Goal: Navigation & Orientation: Find specific page/section

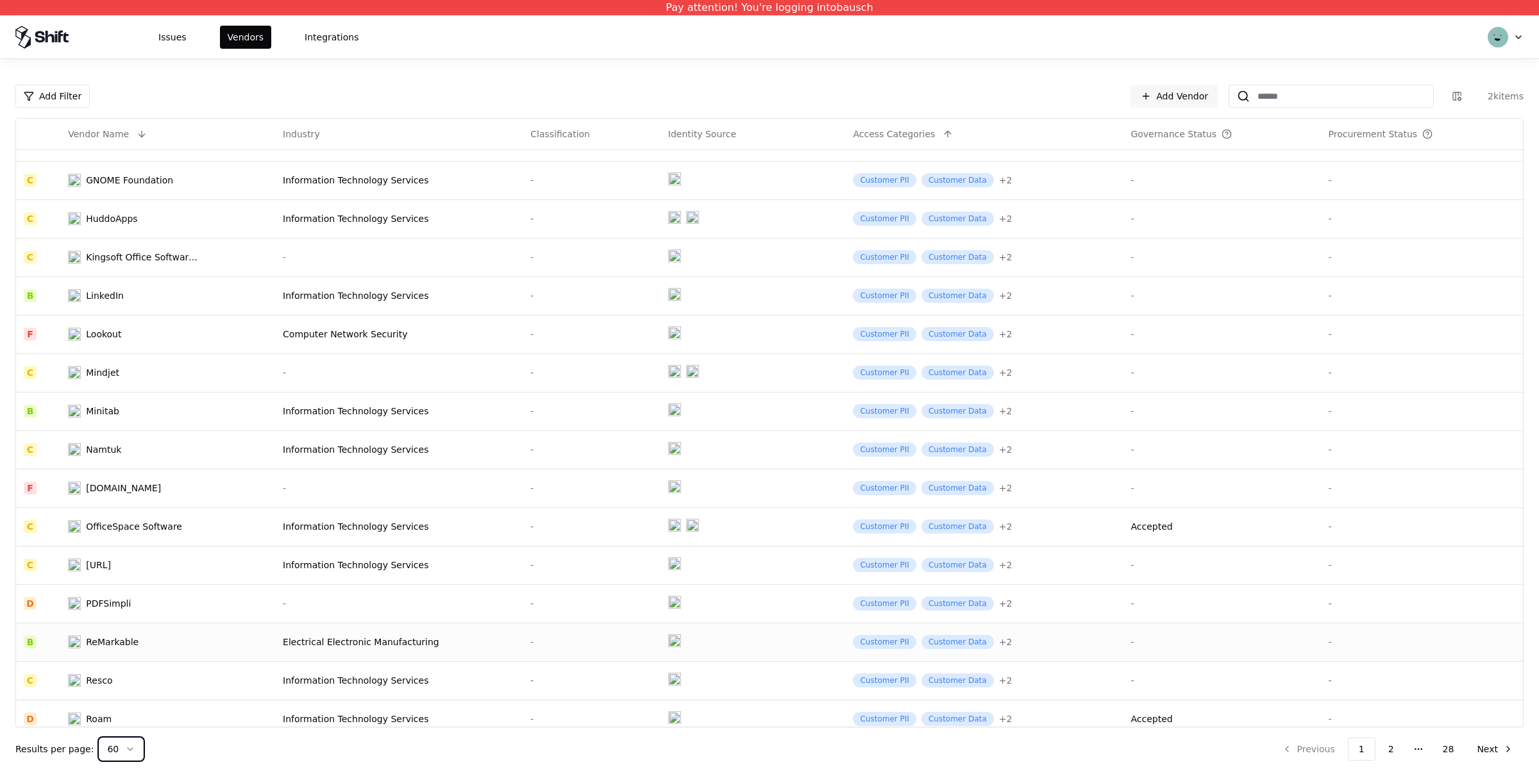
scroll to position [1572, 0]
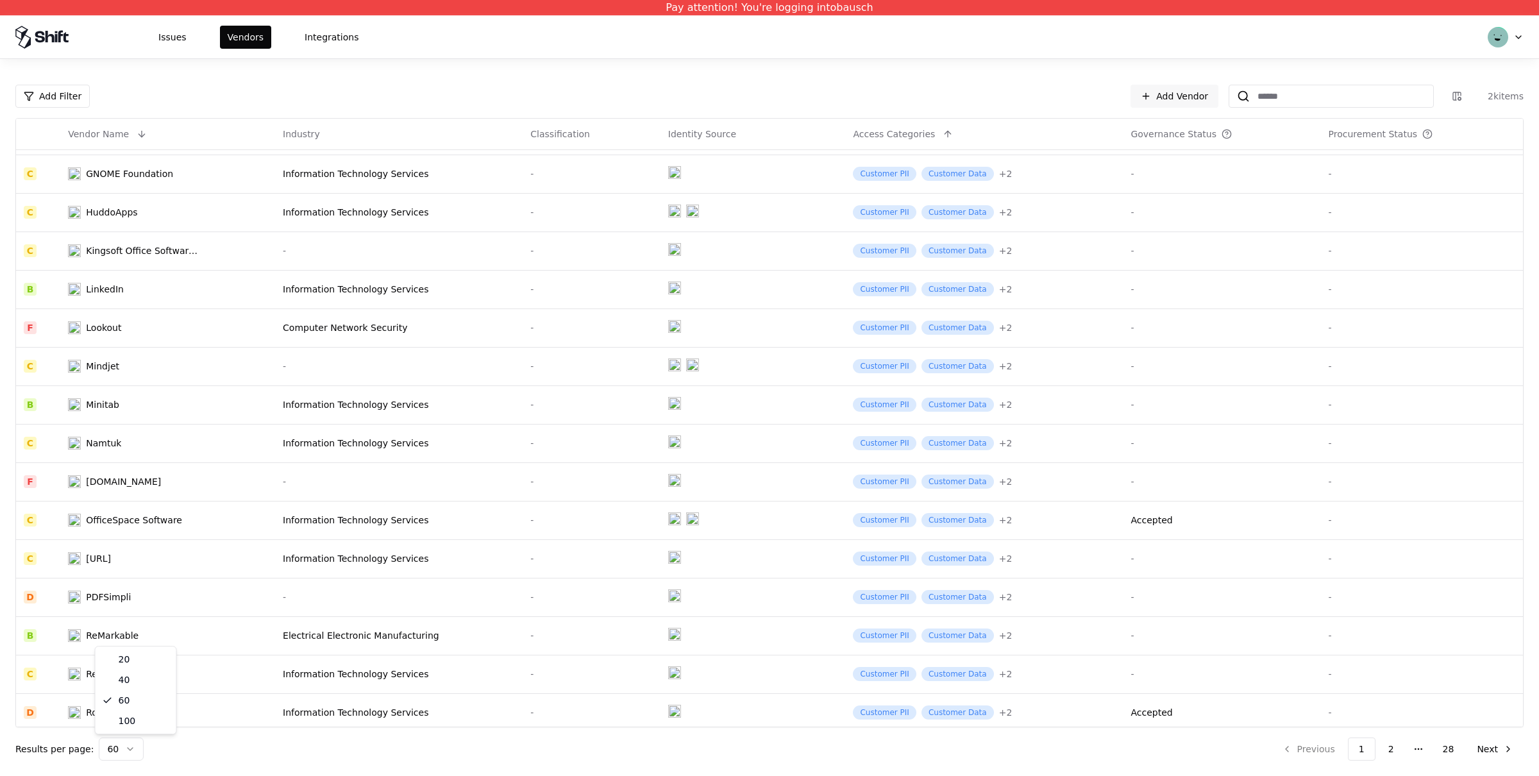
click at [122, 740] on html "Pay attention! You're logging into bausch Issues Vendors Integrations Add Filte…" at bounding box center [769, 388] width 1539 height 776
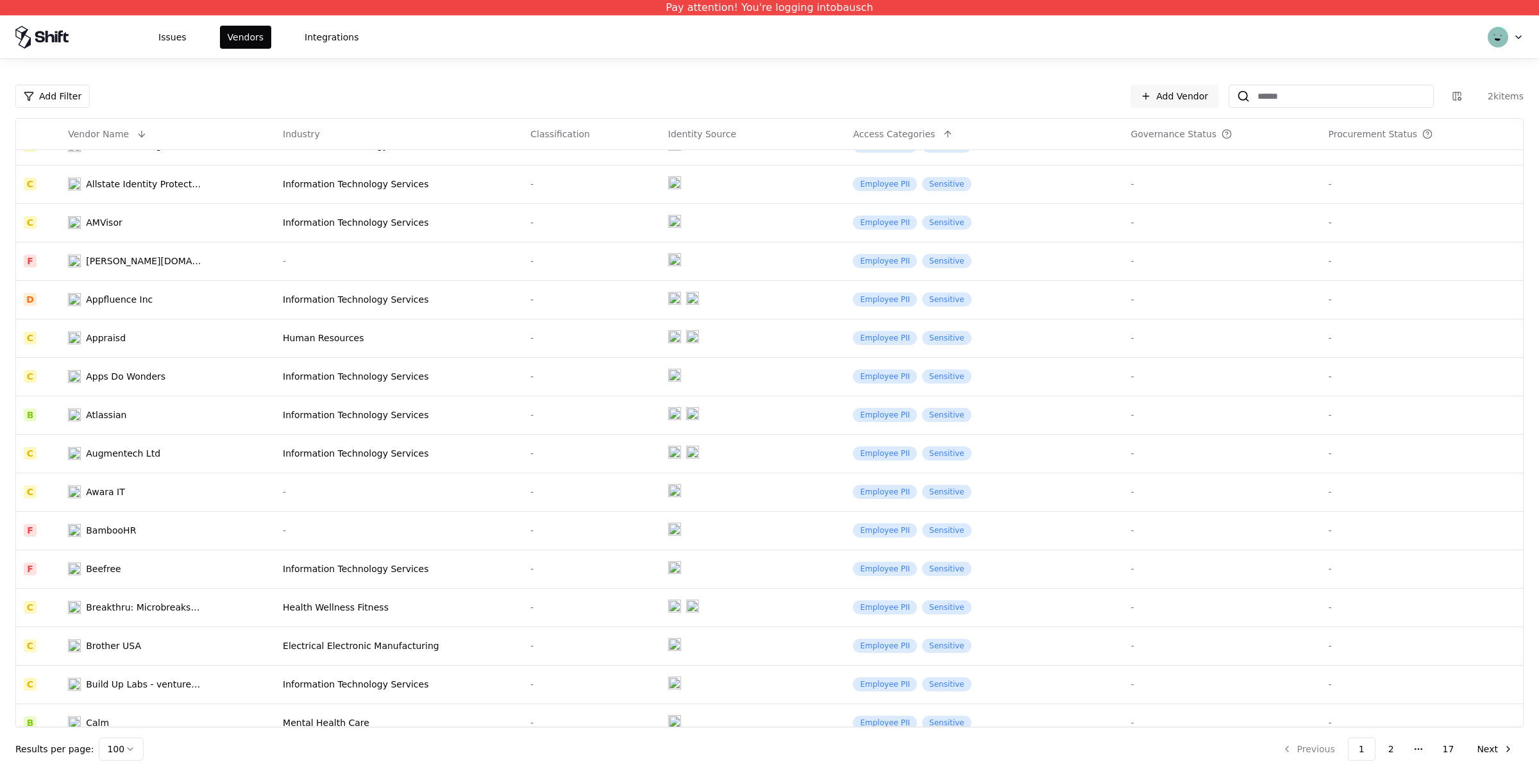
scroll to position [3269, 0]
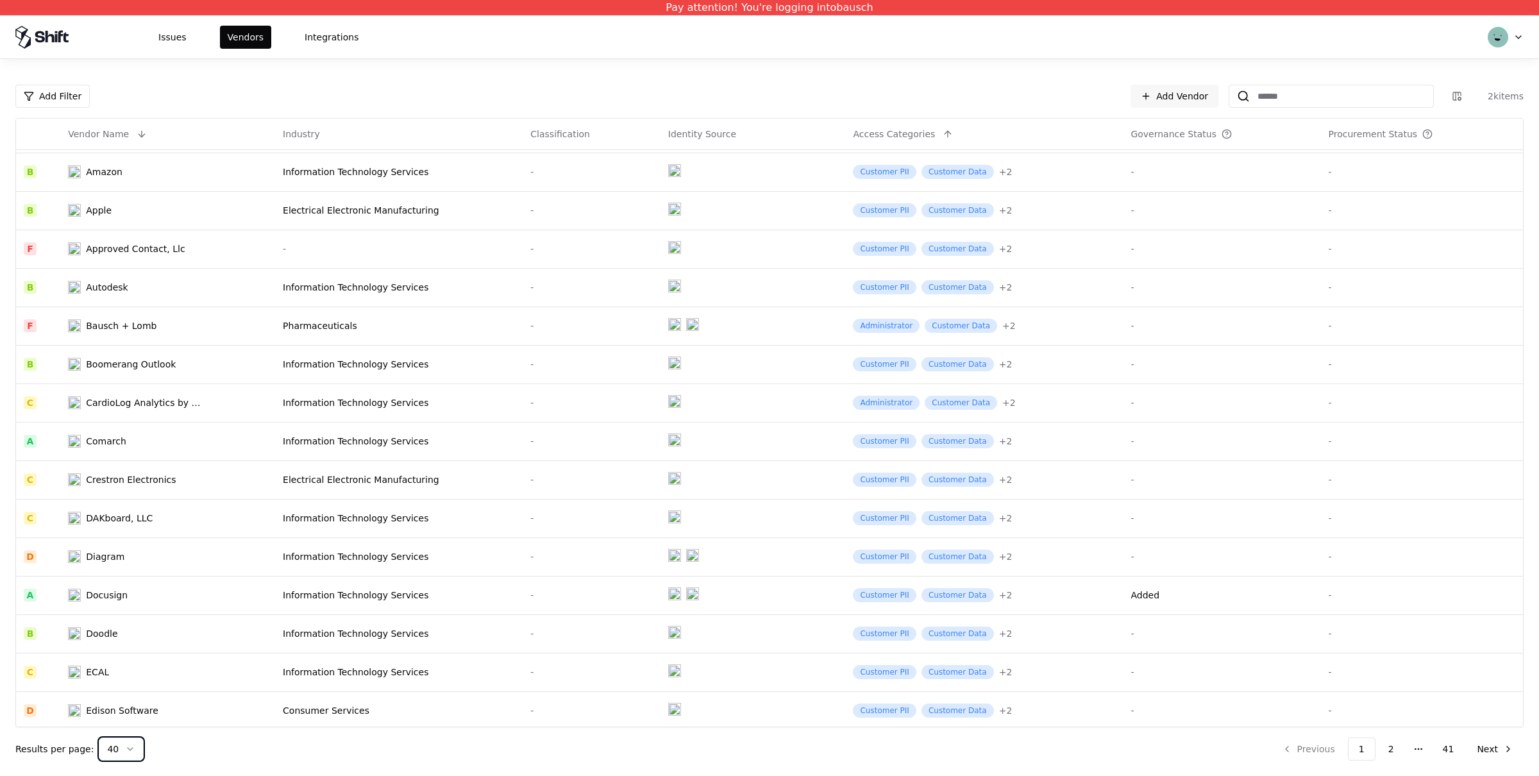
scroll to position [962, 0]
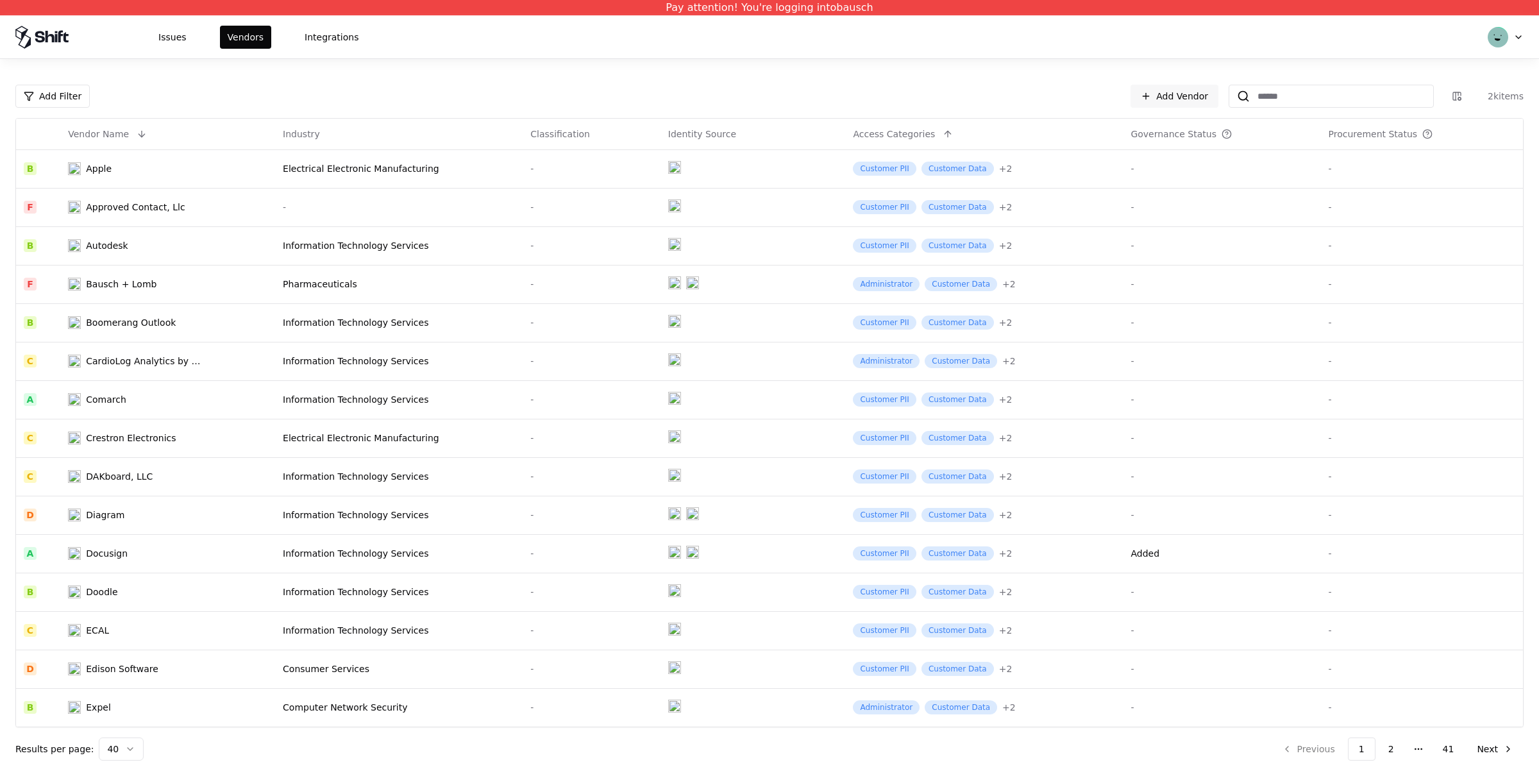
click at [123, 747] on html "Pay attention! You're logging into bausch Issues Vendors Integrations Add Filte…" at bounding box center [769, 388] width 1539 height 776
click at [127, 758] on html "Pay attention! You're logging into bausch Issues Vendors Integrations Add Filte…" at bounding box center [769, 388] width 1539 height 776
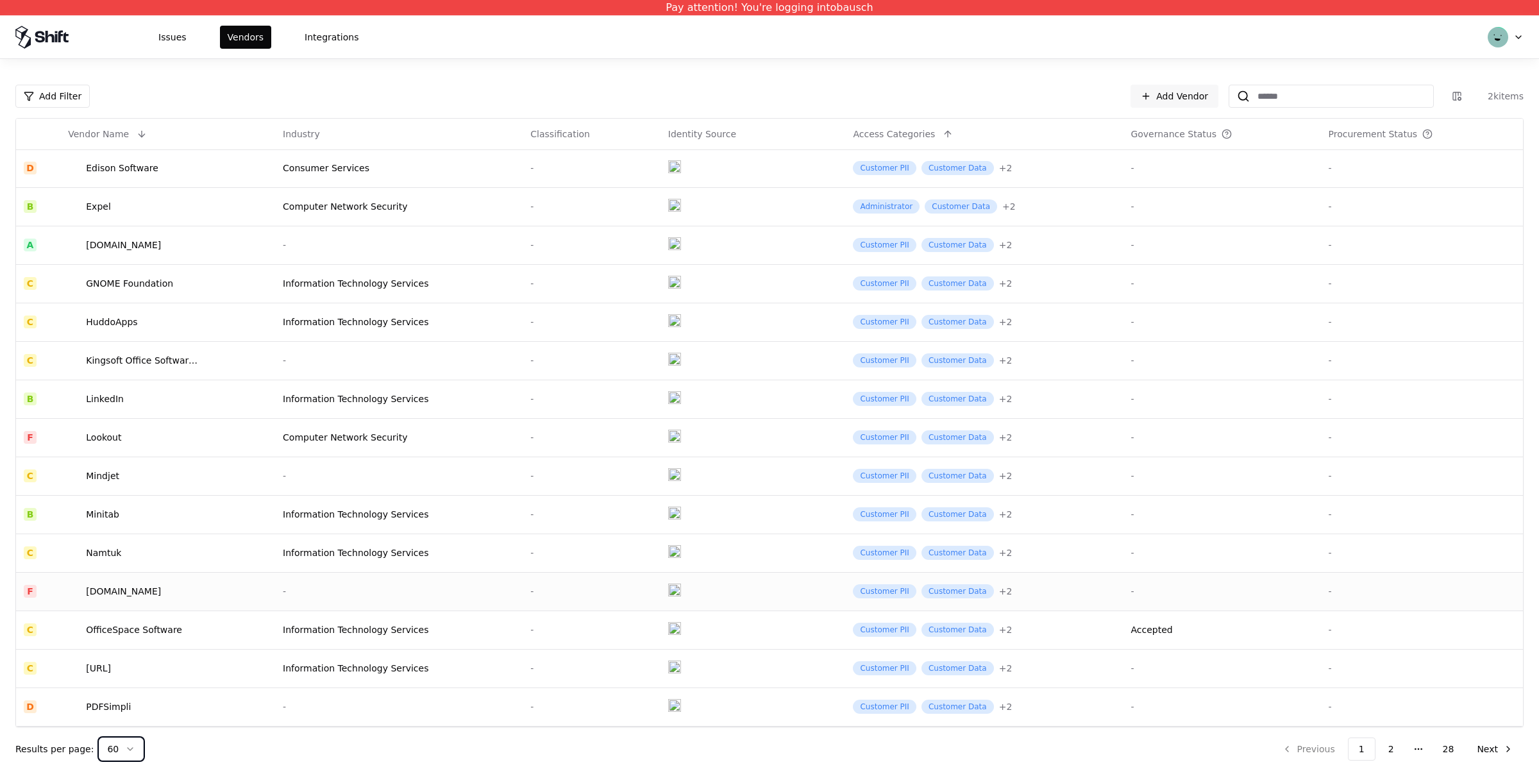
scroll to position [1449, 0]
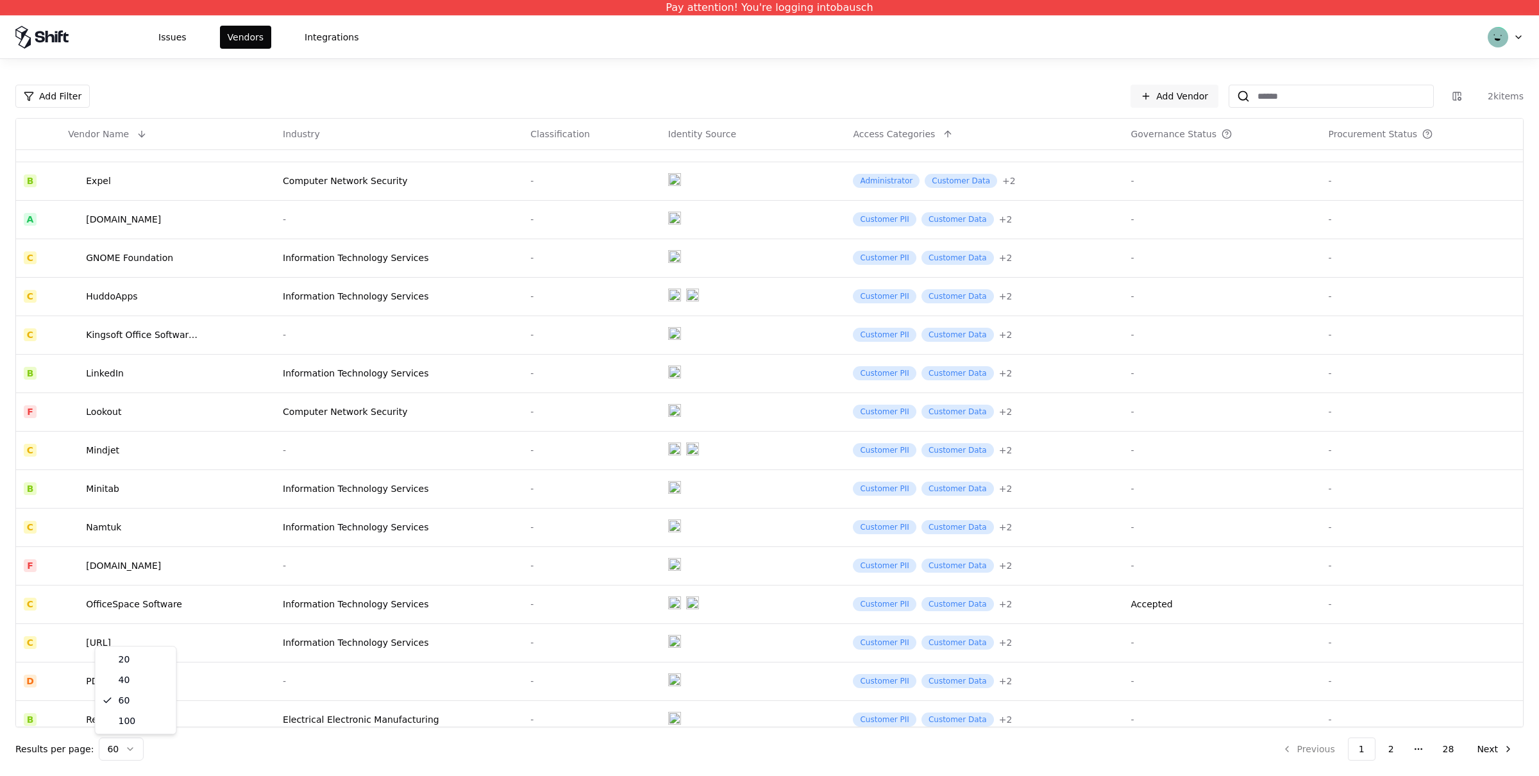
click at [131, 753] on html "Pay attention! You're logging into bausch Issues Vendors Integrations Add Filte…" at bounding box center [769, 388] width 1539 height 776
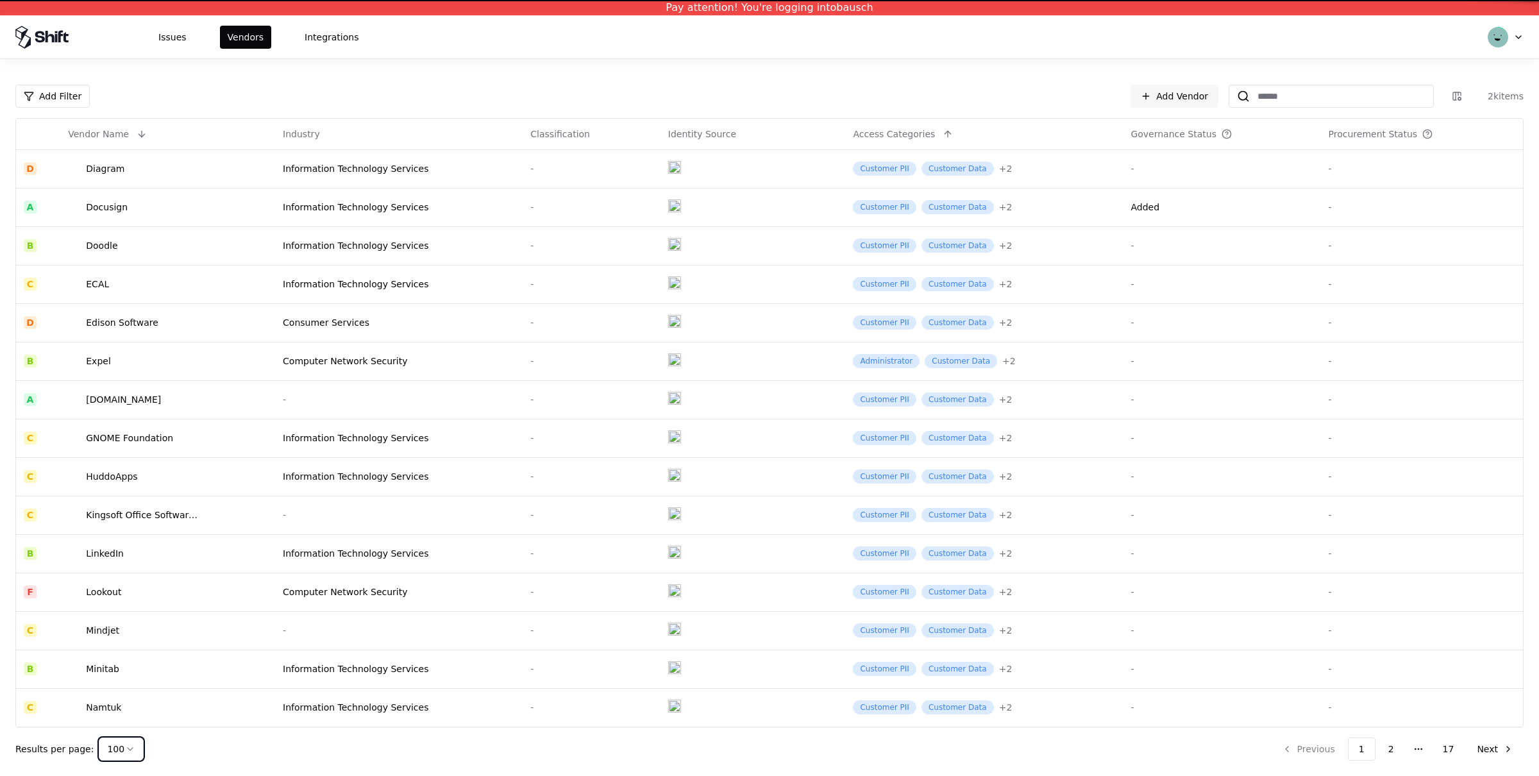
scroll to position [1449, 0]
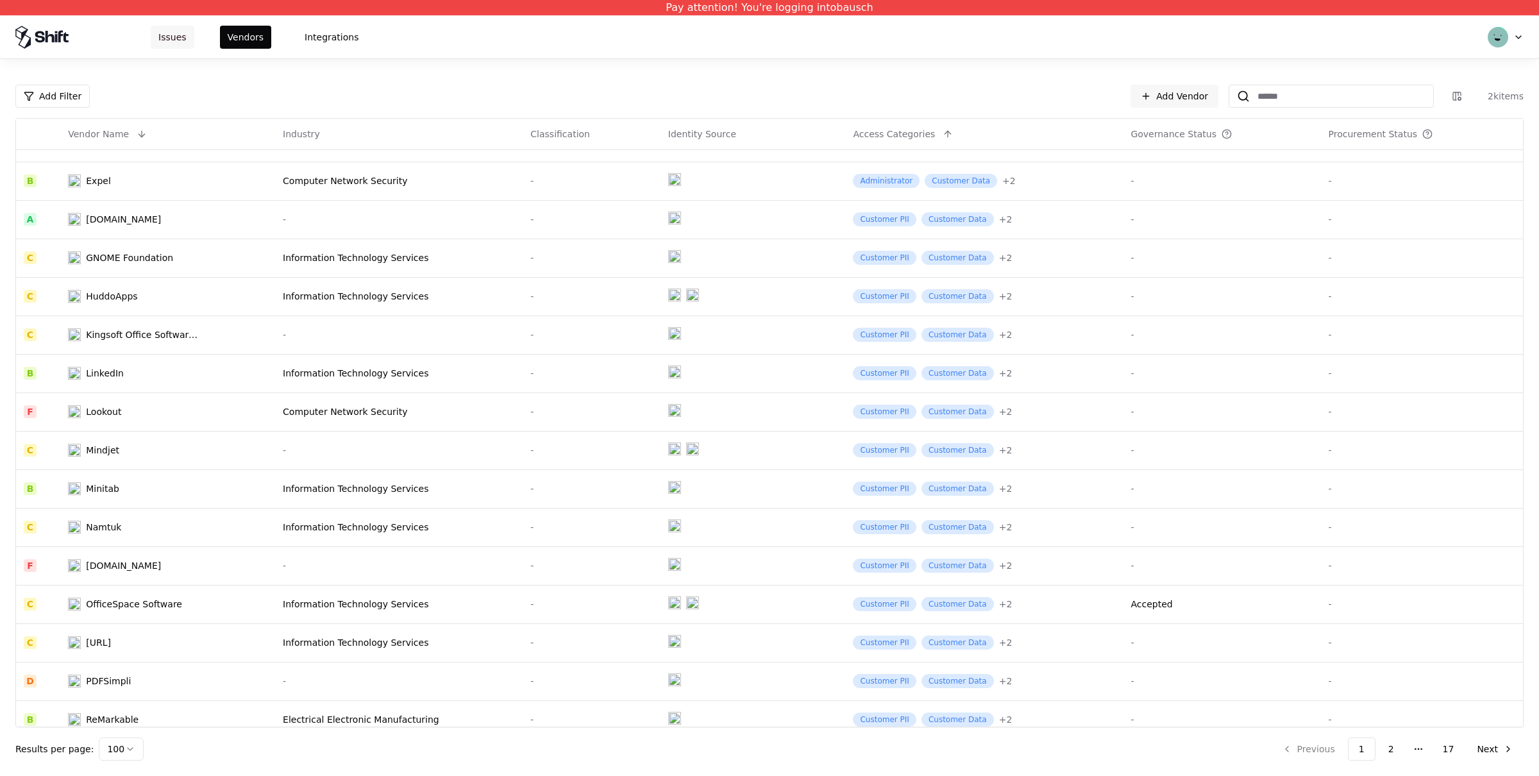
click at [171, 34] on button "Issues" at bounding box center [173, 37] width 44 height 23
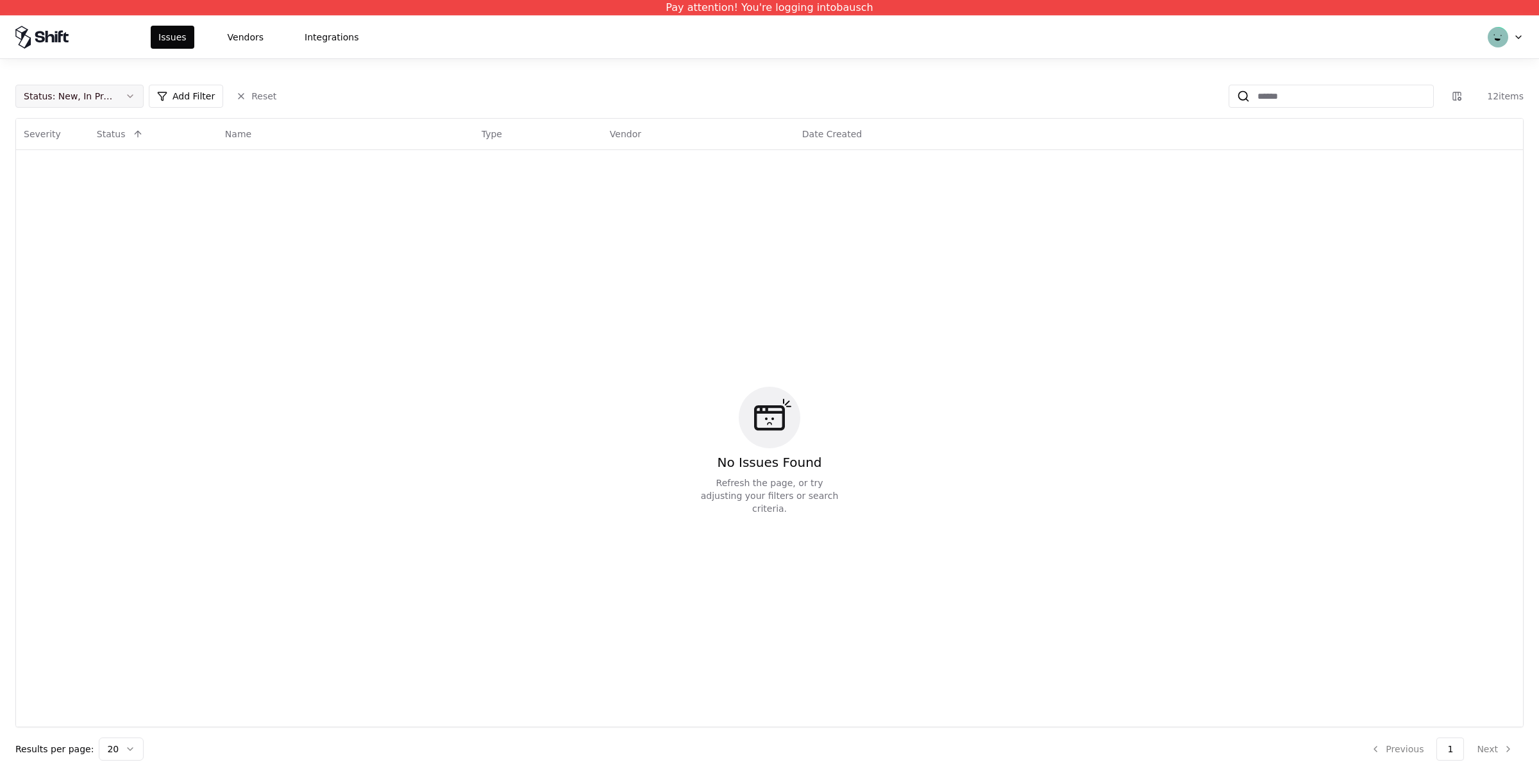
click at [132, 95] on button "Status : New, In Progress" at bounding box center [79, 96] width 128 height 23
click at [110, 227] on div "Draft" at bounding box center [80, 223] width 122 height 26
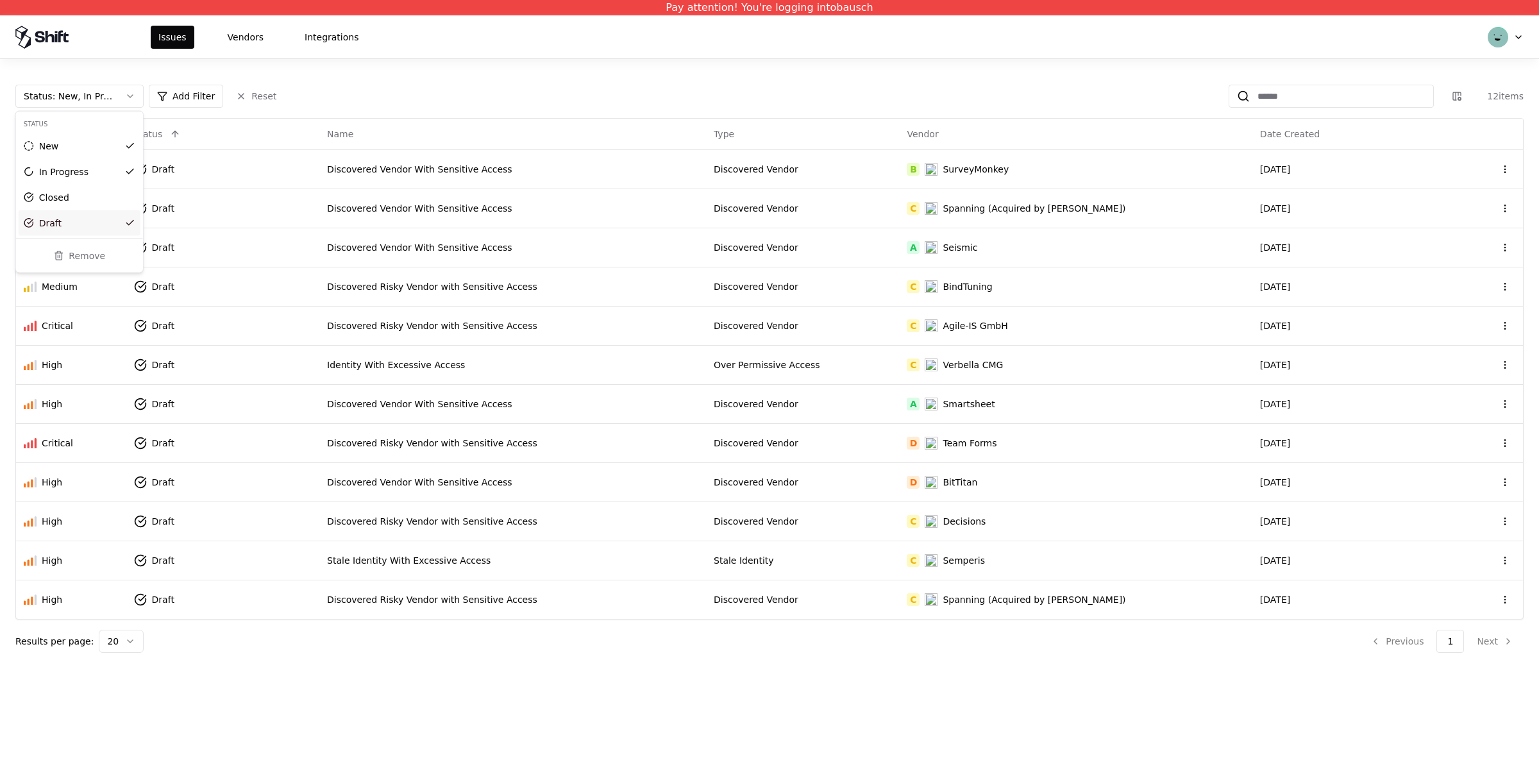
click at [571, 665] on html "Pay attention! You're logging into bausch Issues Vendors Integrations Status : …" at bounding box center [769, 388] width 1539 height 776
click at [225, 33] on button "Vendors" at bounding box center [245, 37] width 51 height 23
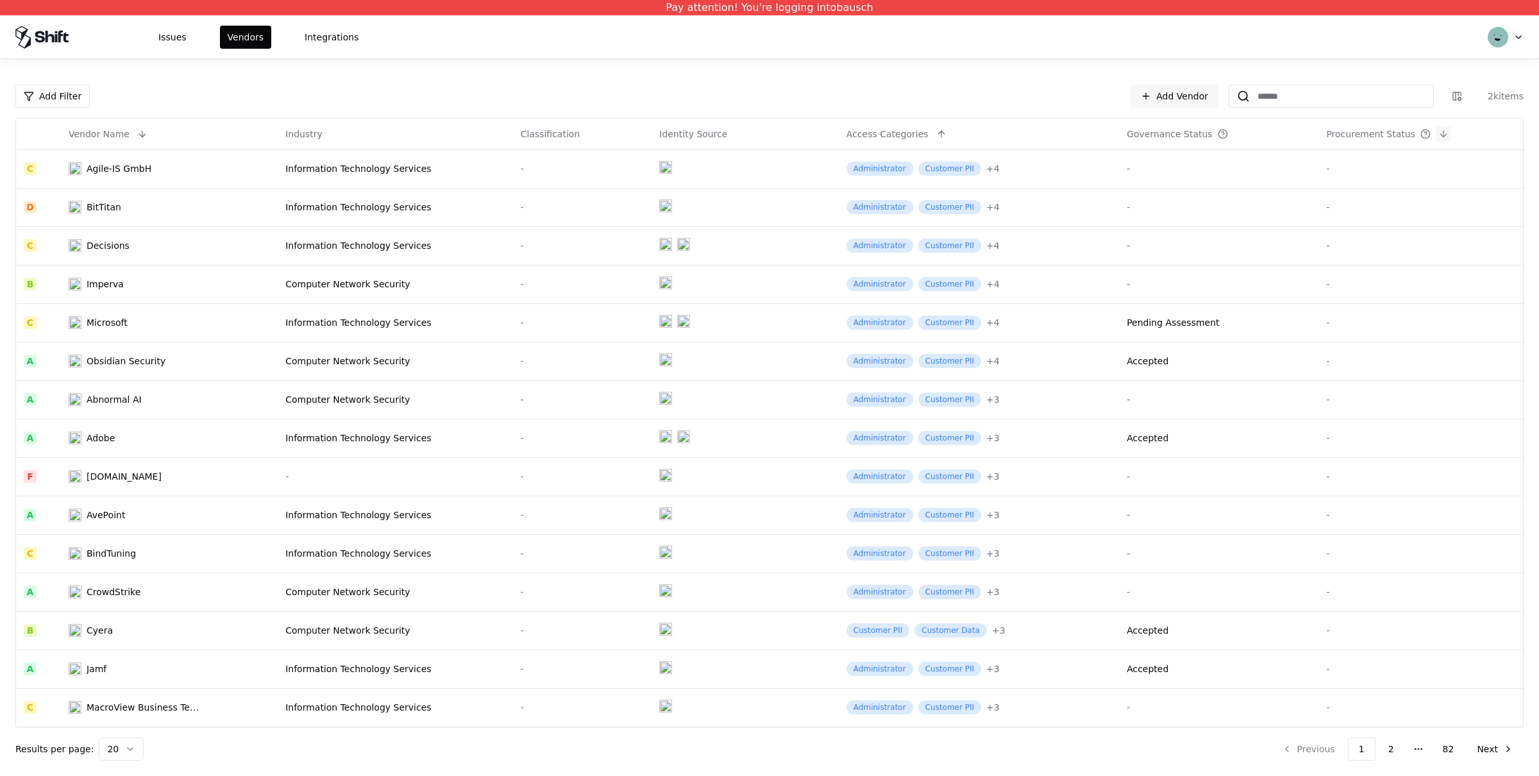
click at [1384, 129] on button at bounding box center [1442, 133] width 15 height 15
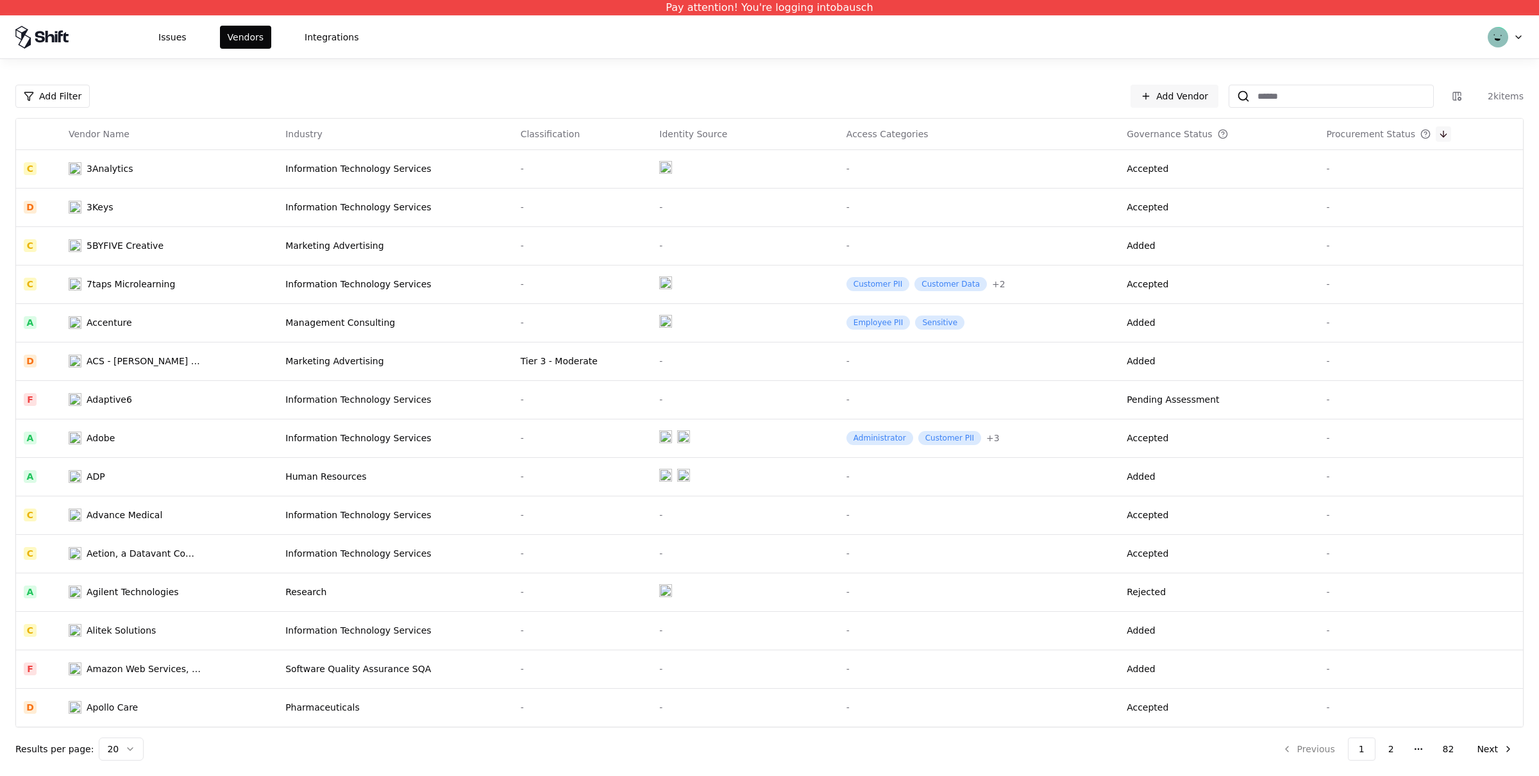
click at [1384, 126] on button at bounding box center [1442, 133] width 15 height 15
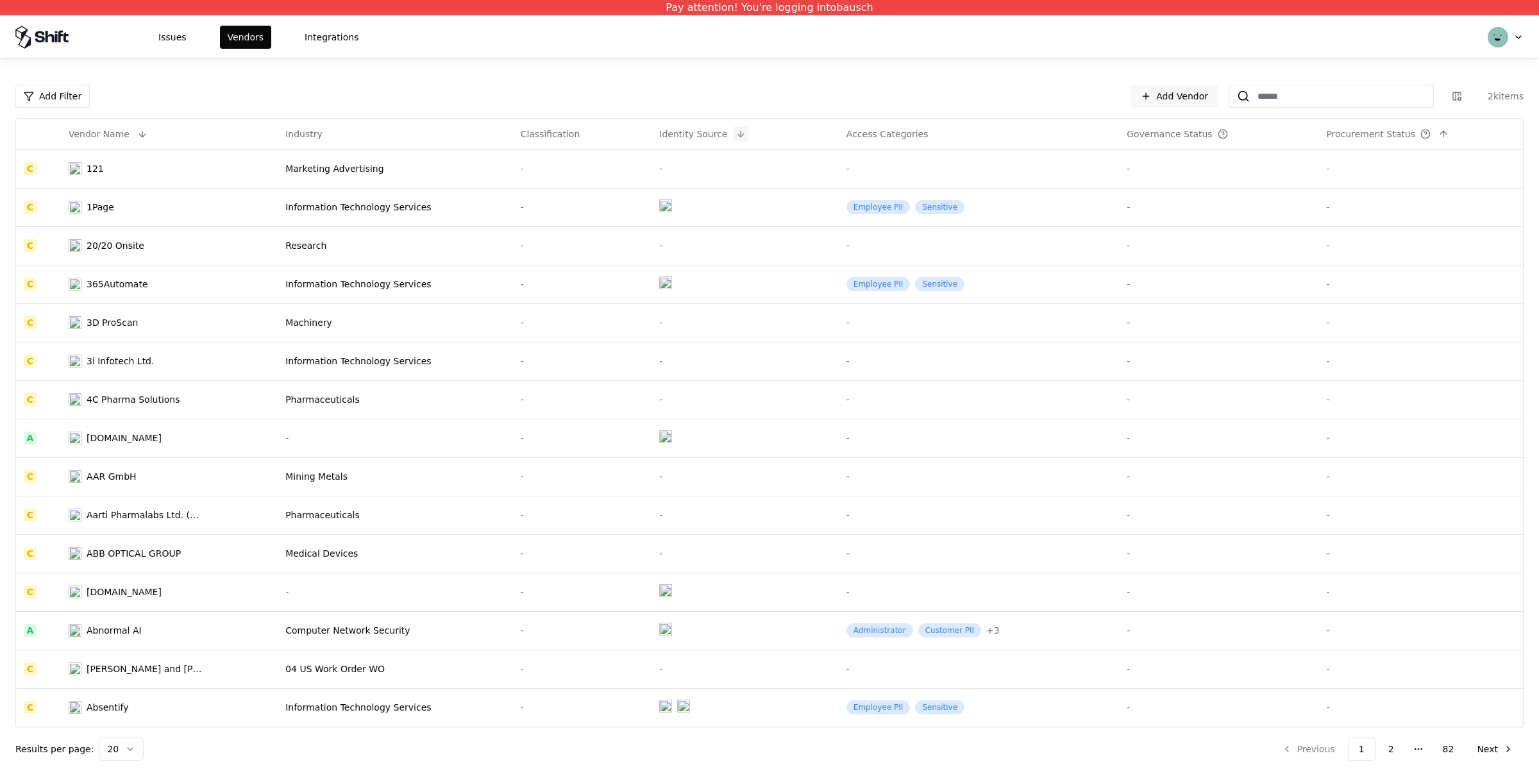
click at [733, 133] on button at bounding box center [740, 133] width 15 height 15
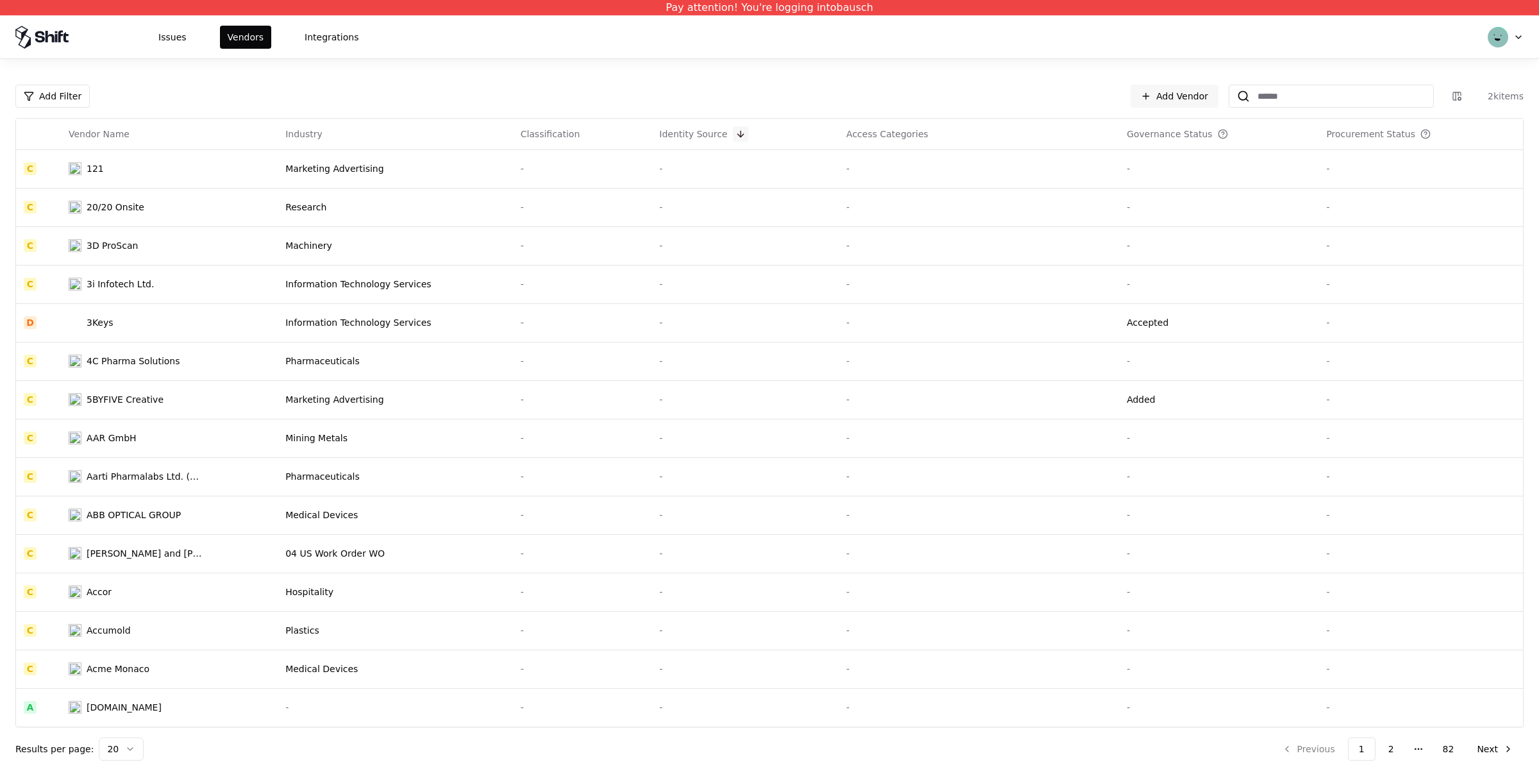
click at [733, 133] on button at bounding box center [740, 133] width 15 height 15
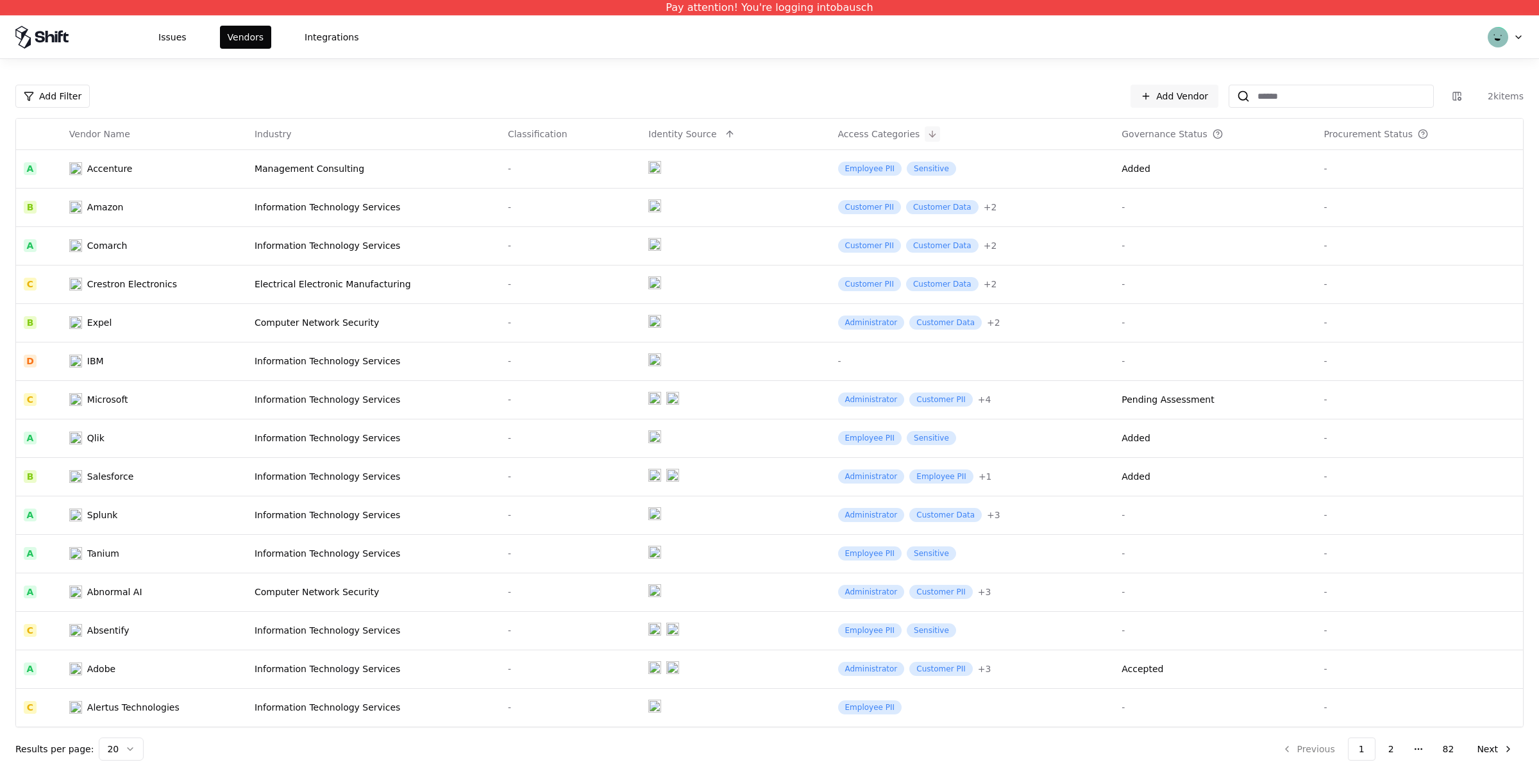
click at [925, 131] on button at bounding box center [931, 133] width 15 height 15
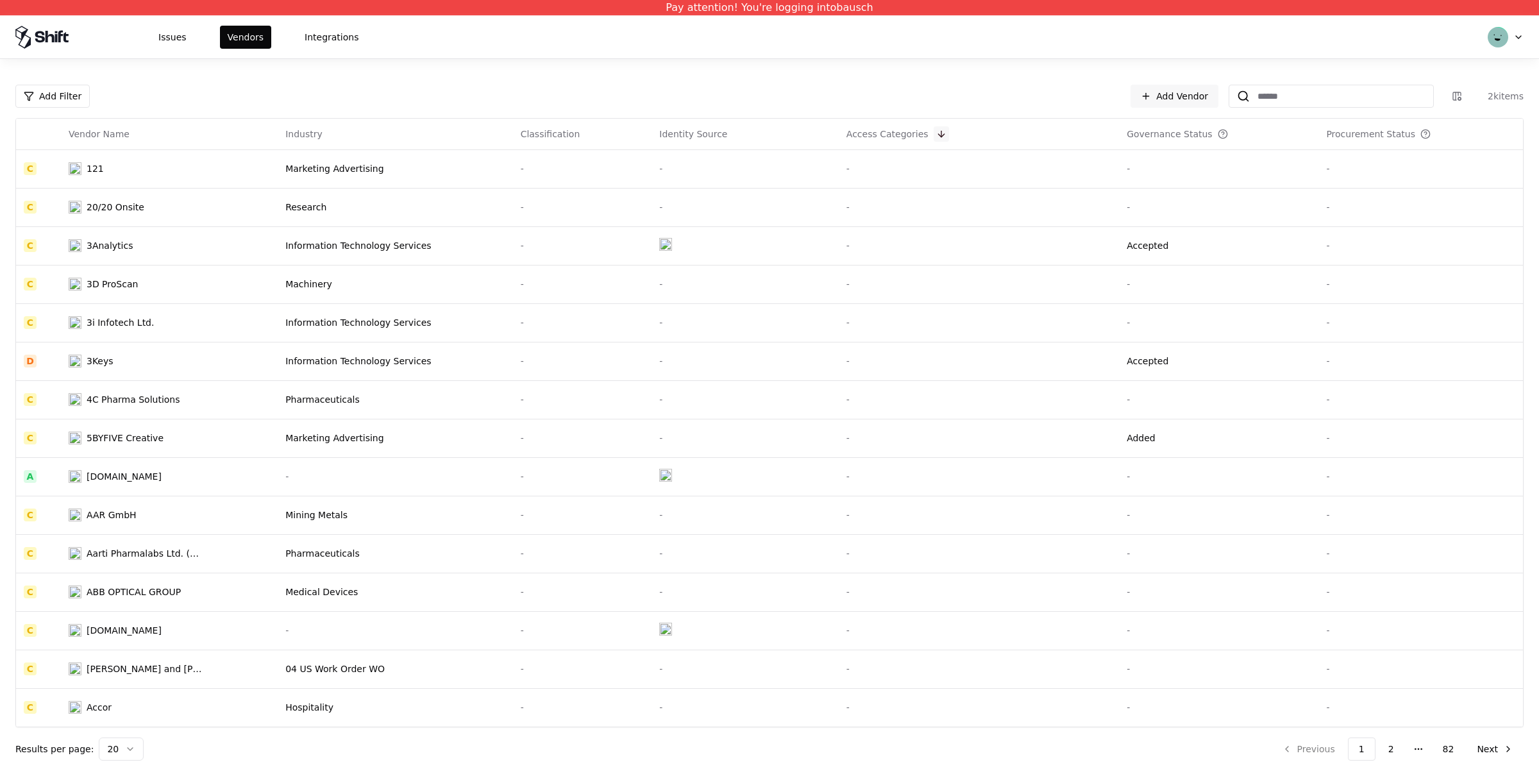
click at [937, 131] on button at bounding box center [940, 133] width 15 height 15
